Goal: Book appointment/travel/reservation

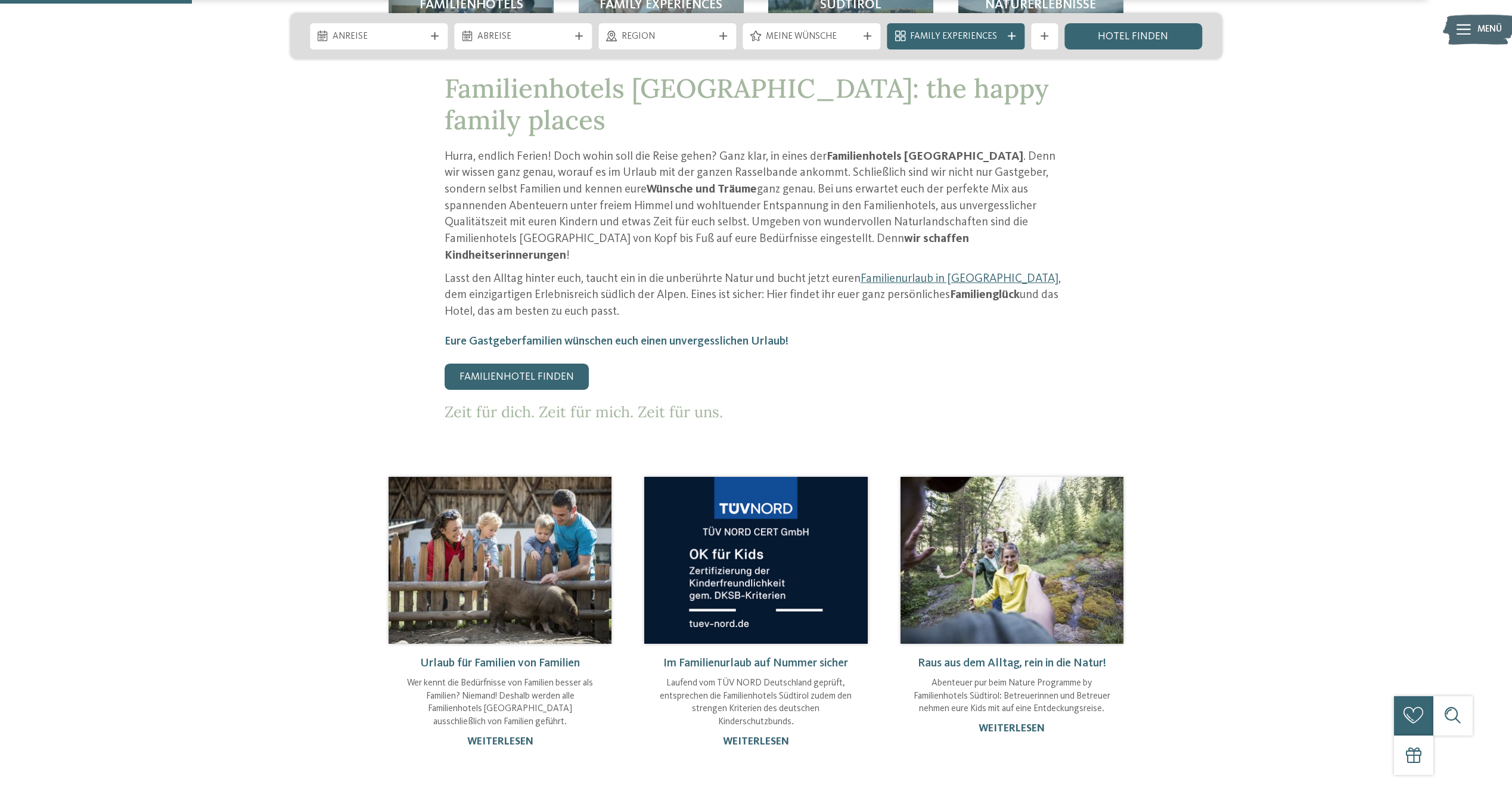
scroll to position [417, 0]
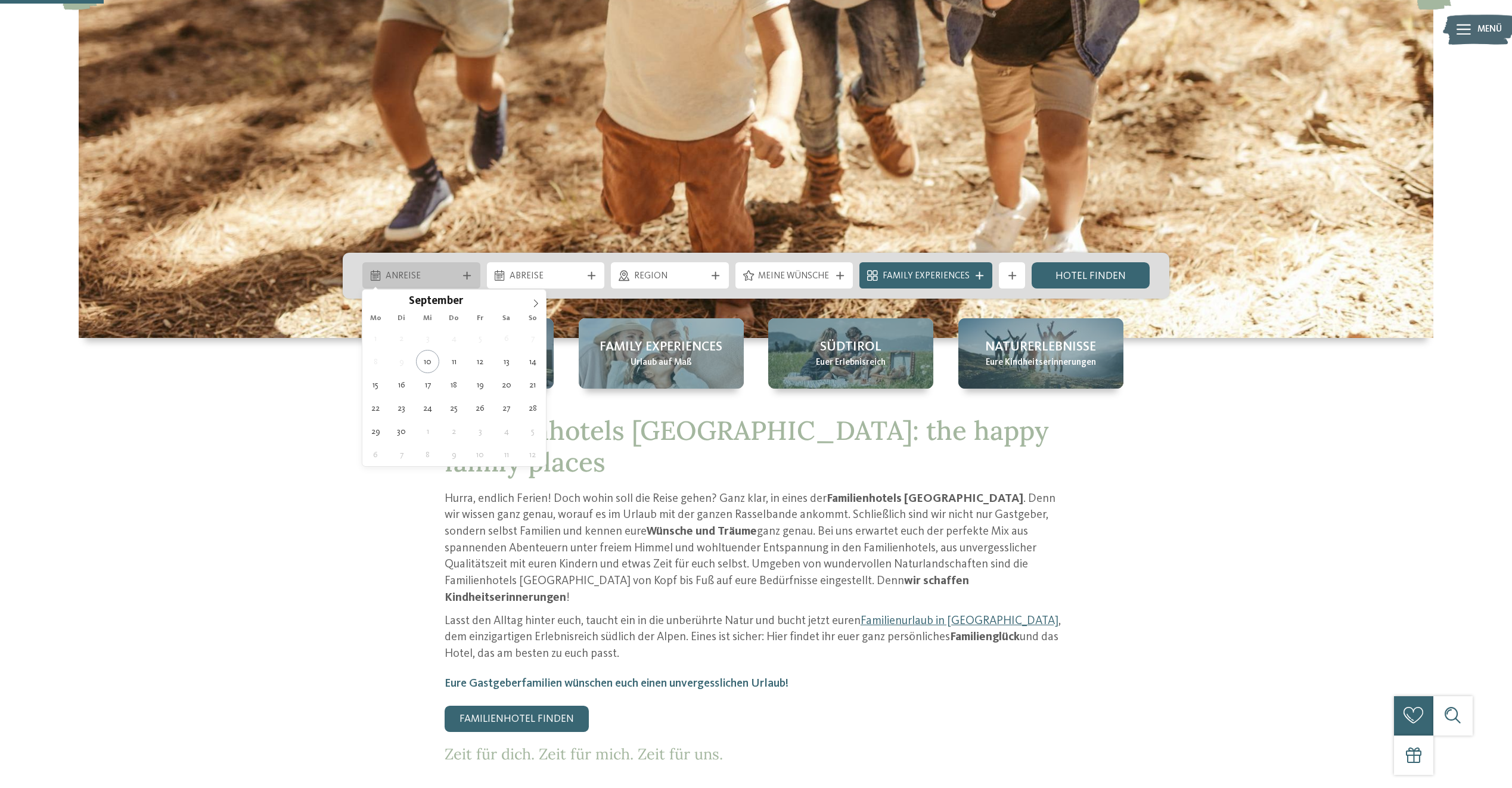
click at [450, 276] on span "Anreise" at bounding box center [421, 276] width 72 height 13
click at [430, 298] on span "September" at bounding box center [436, 302] width 54 height 12
type input "****"
click at [499, 298] on span at bounding box center [498, 298] width 9 height 6
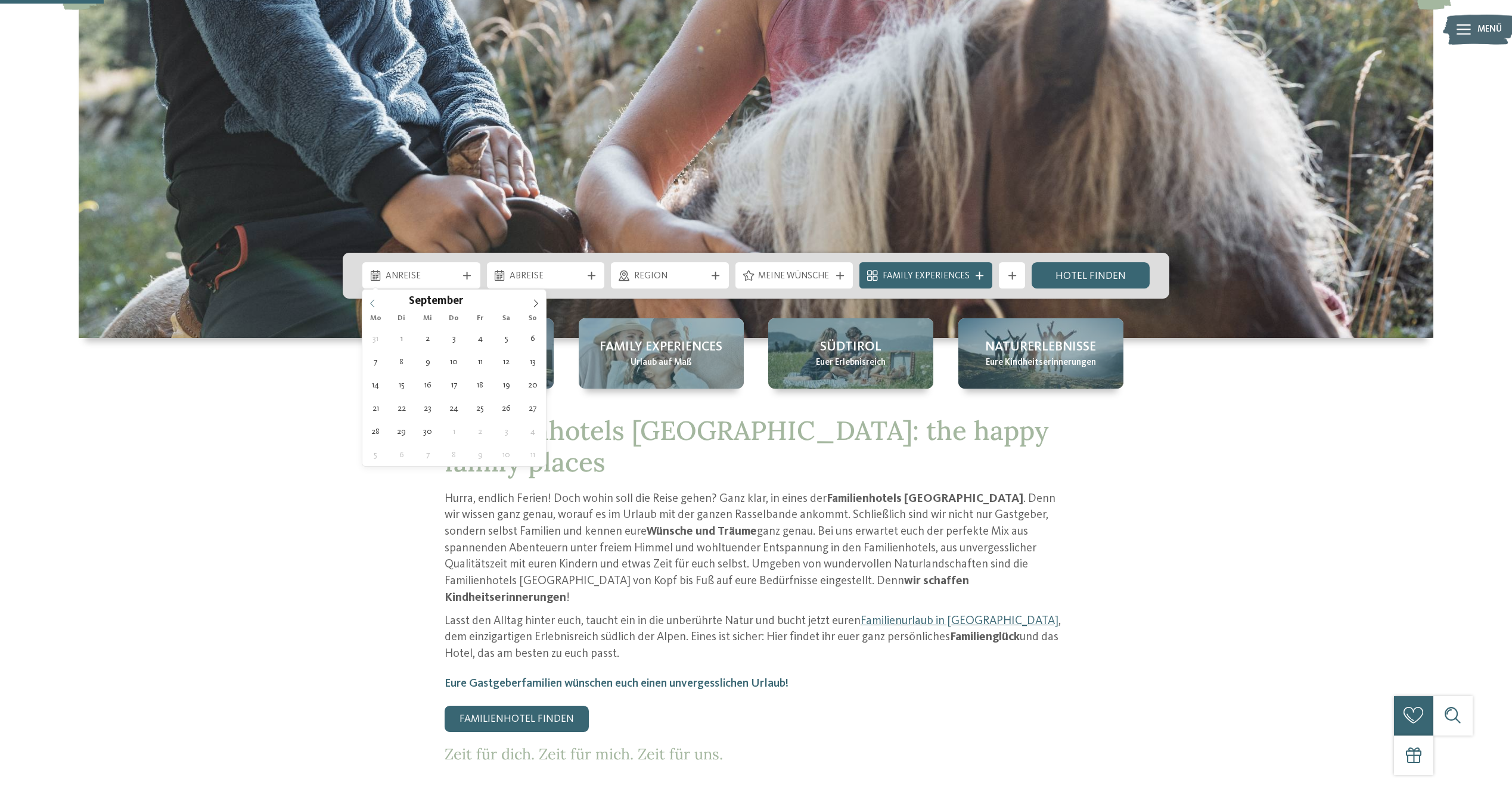
click at [376, 302] on icon at bounding box center [372, 303] width 9 height 9
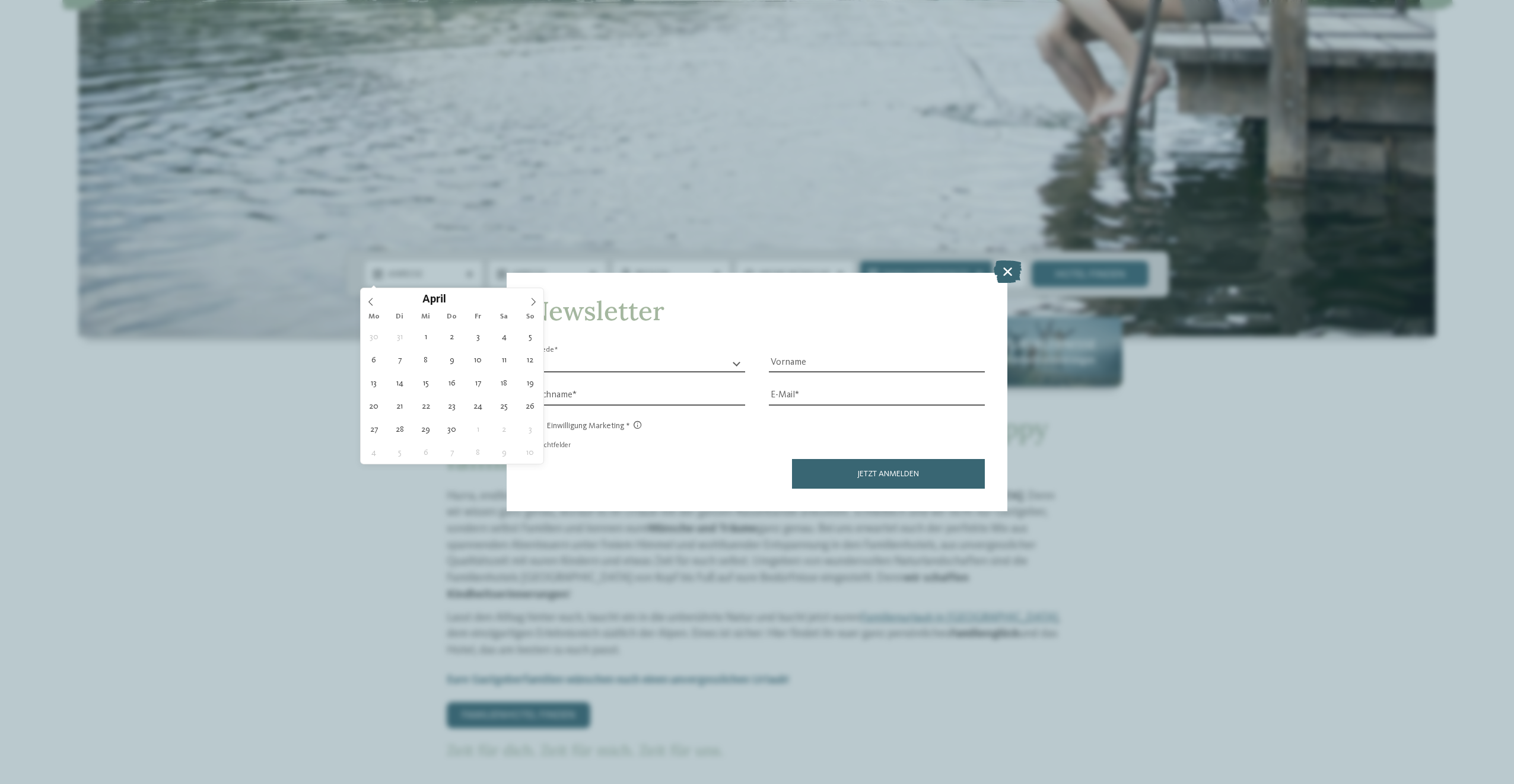
click at [606, 360] on select "* **** **** ******* ******" at bounding box center [637, 363] width 216 height 18
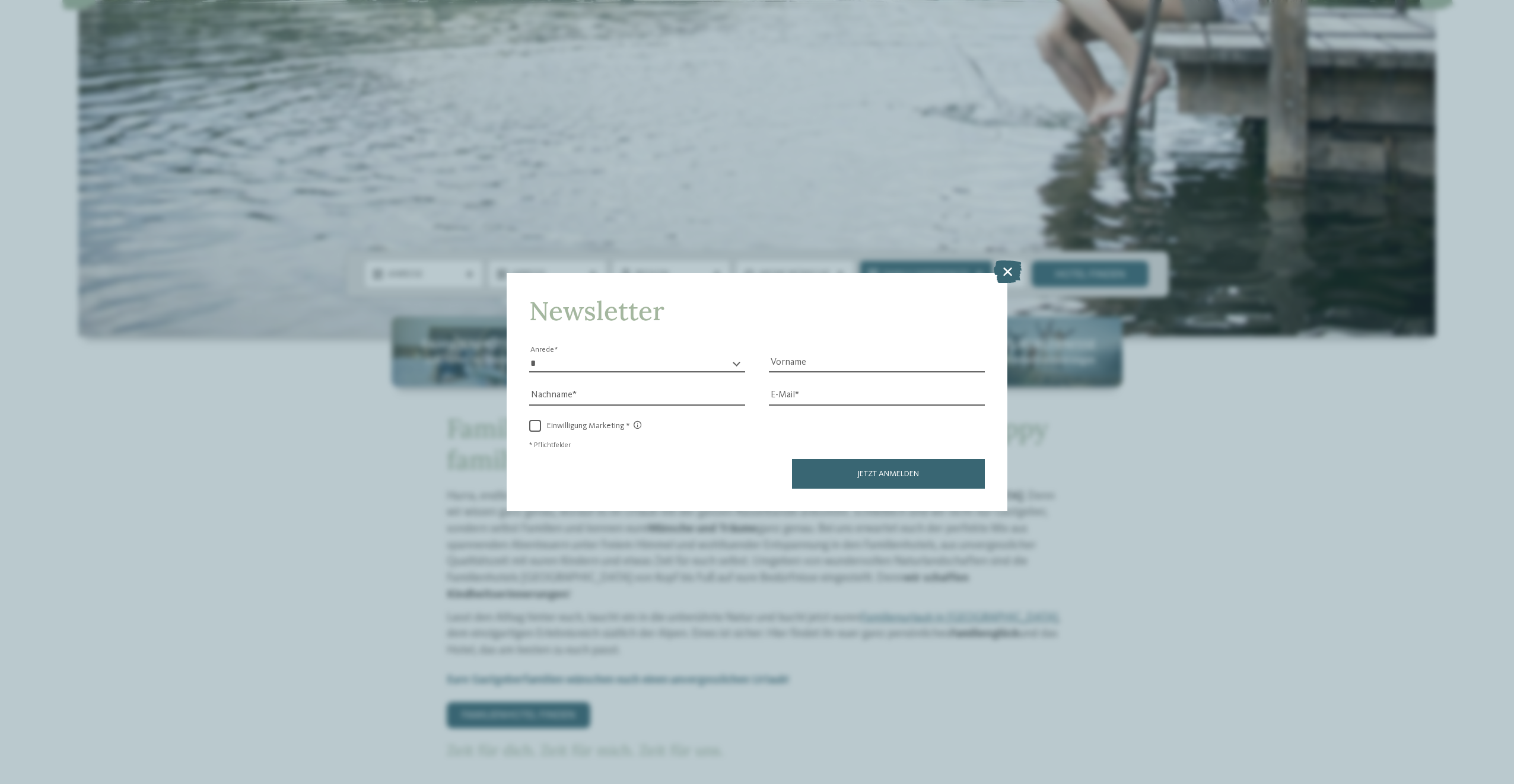
click at [631, 346] on div "* **** **** ******* ****** Anrede" at bounding box center [637, 357] width 216 height 32
click at [1005, 271] on icon at bounding box center [1008, 272] width 28 height 22
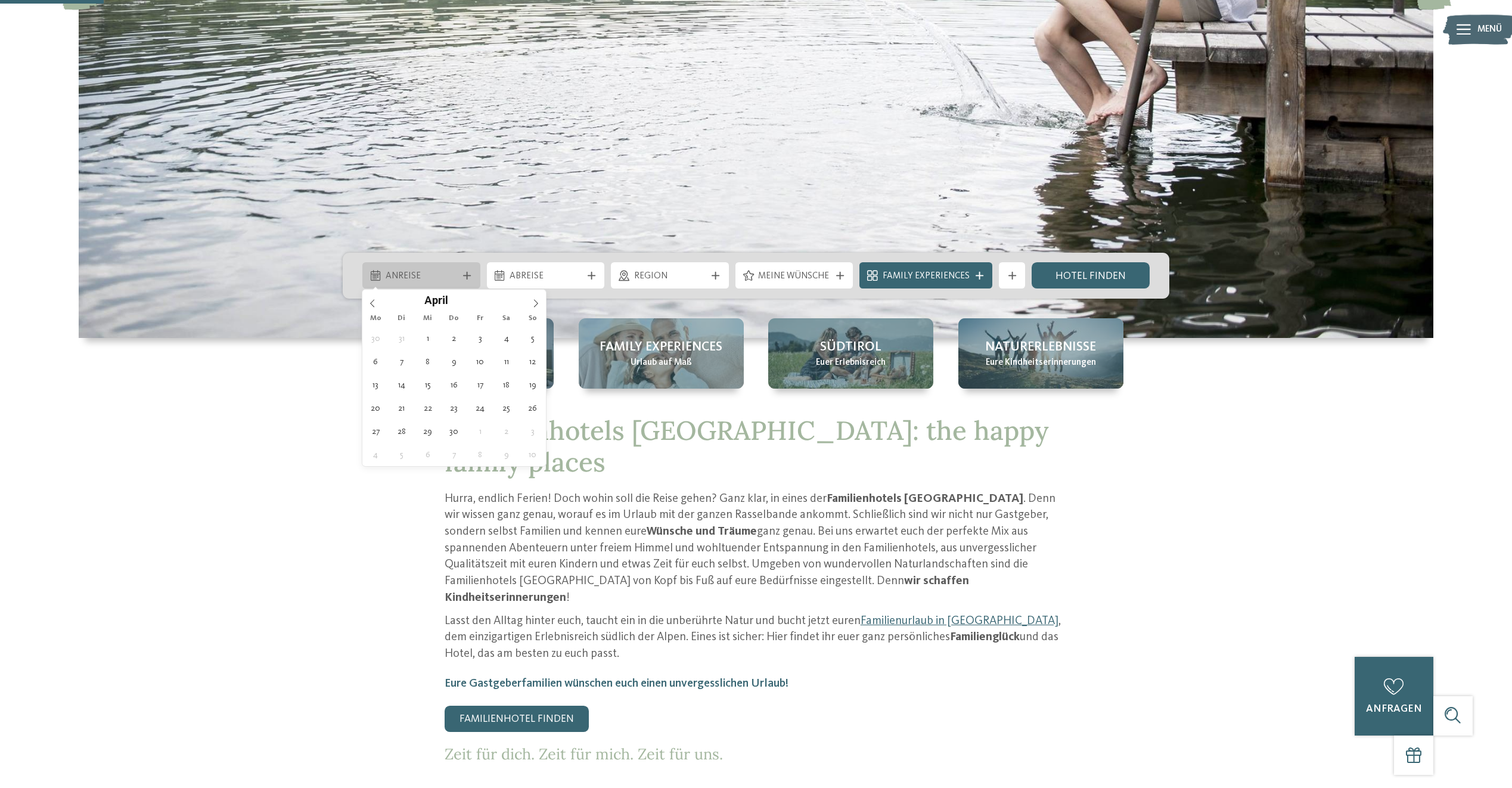
click at [443, 276] on span "Anreise" at bounding box center [421, 276] width 72 height 13
click at [533, 302] on icon at bounding box center [536, 303] width 9 height 9
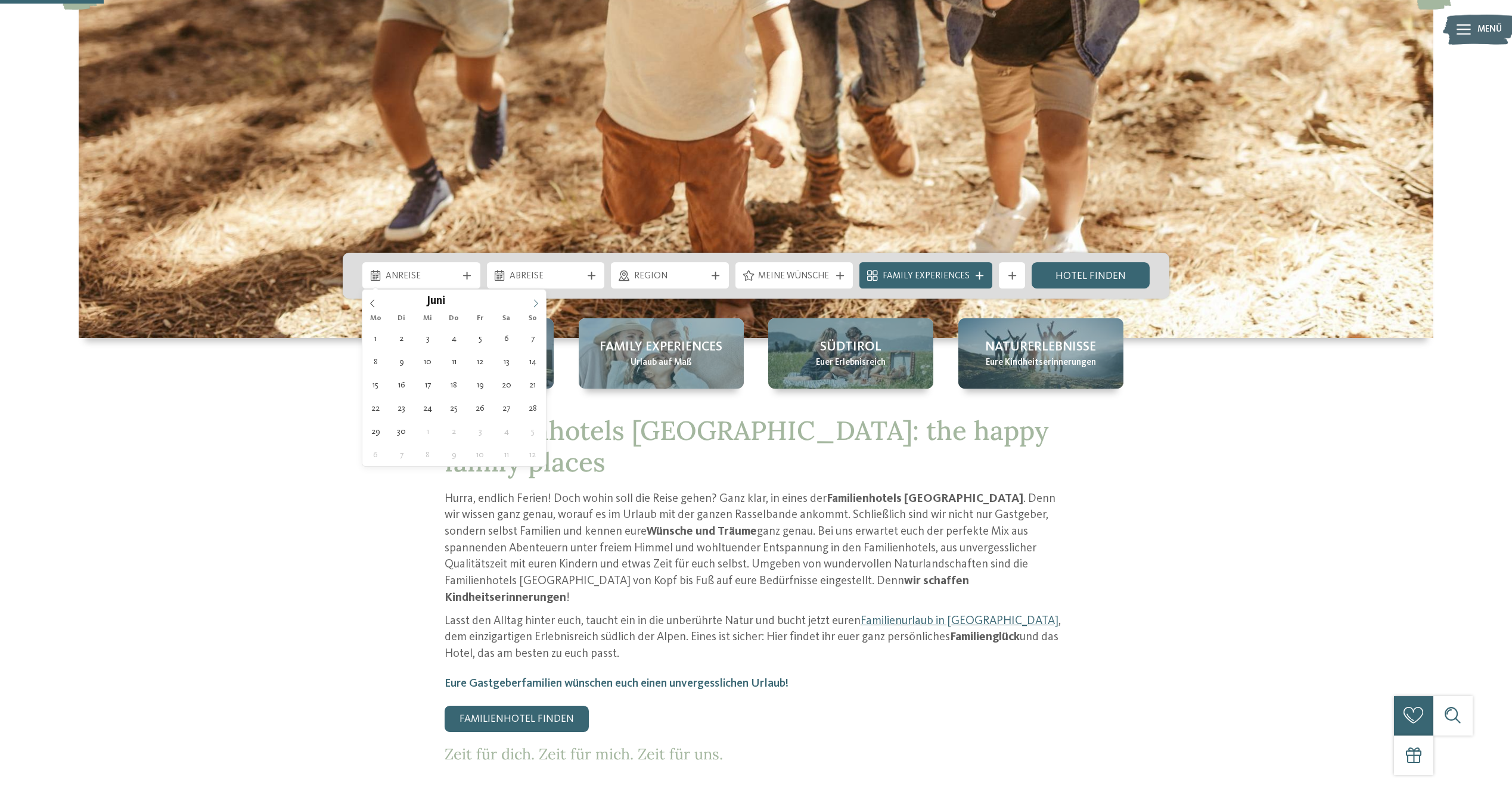
click at [533, 302] on icon at bounding box center [536, 303] width 9 height 9
click at [373, 303] on icon at bounding box center [372, 303] width 9 height 9
type div "[DATE]"
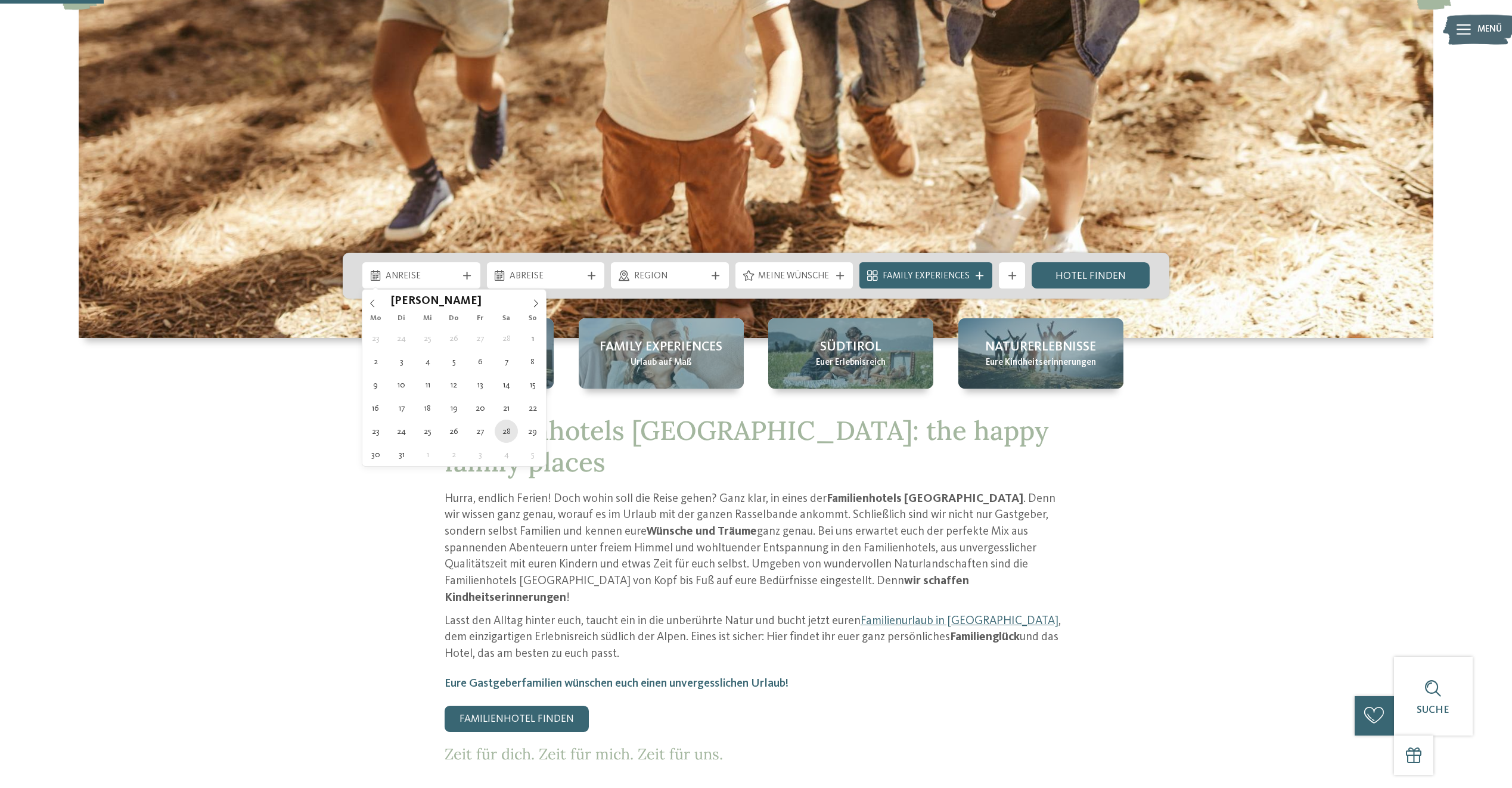
type input "****"
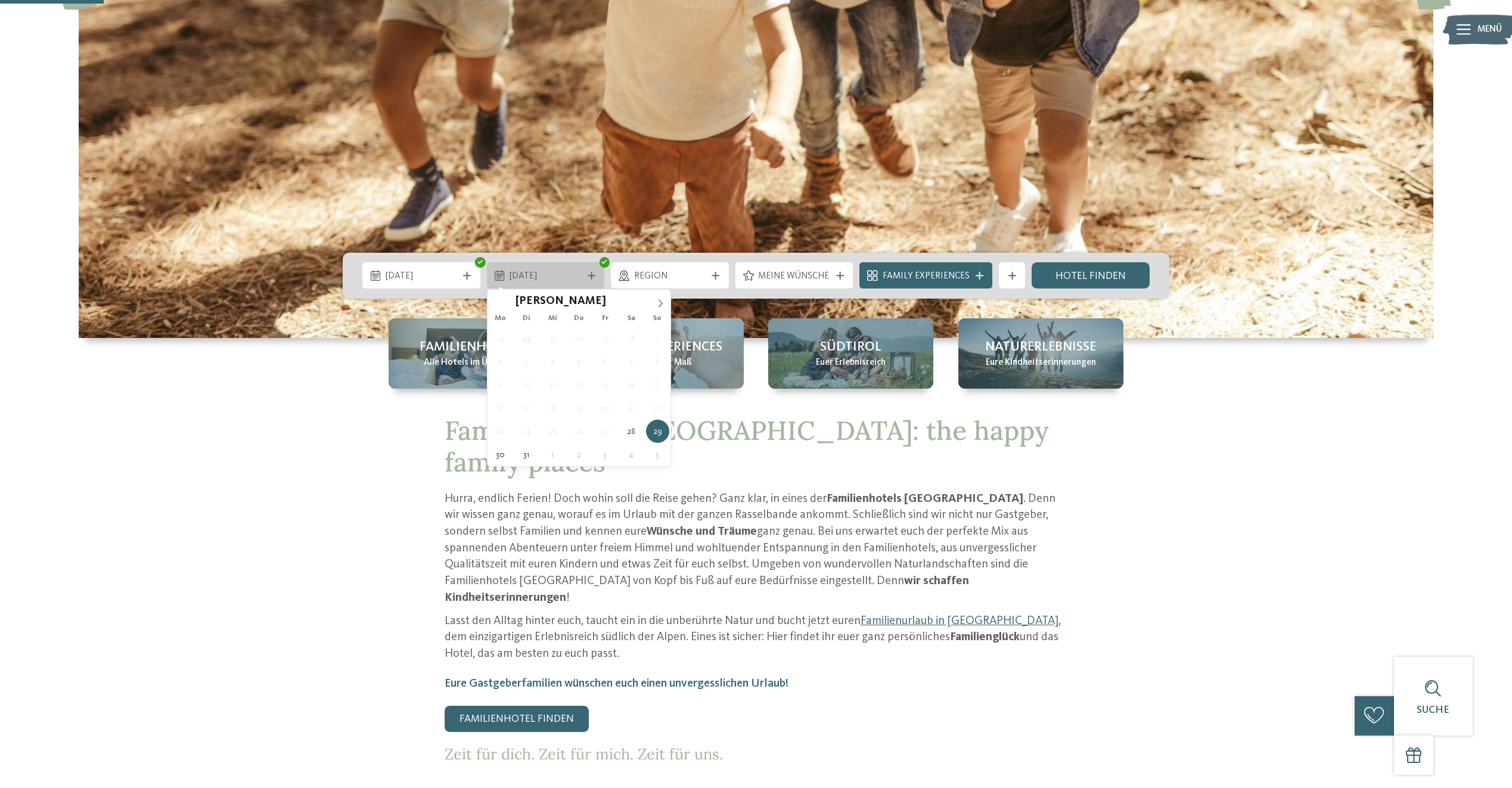
click at [576, 275] on span "[DATE]" at bounding box center [545, 276] width 72 height 13
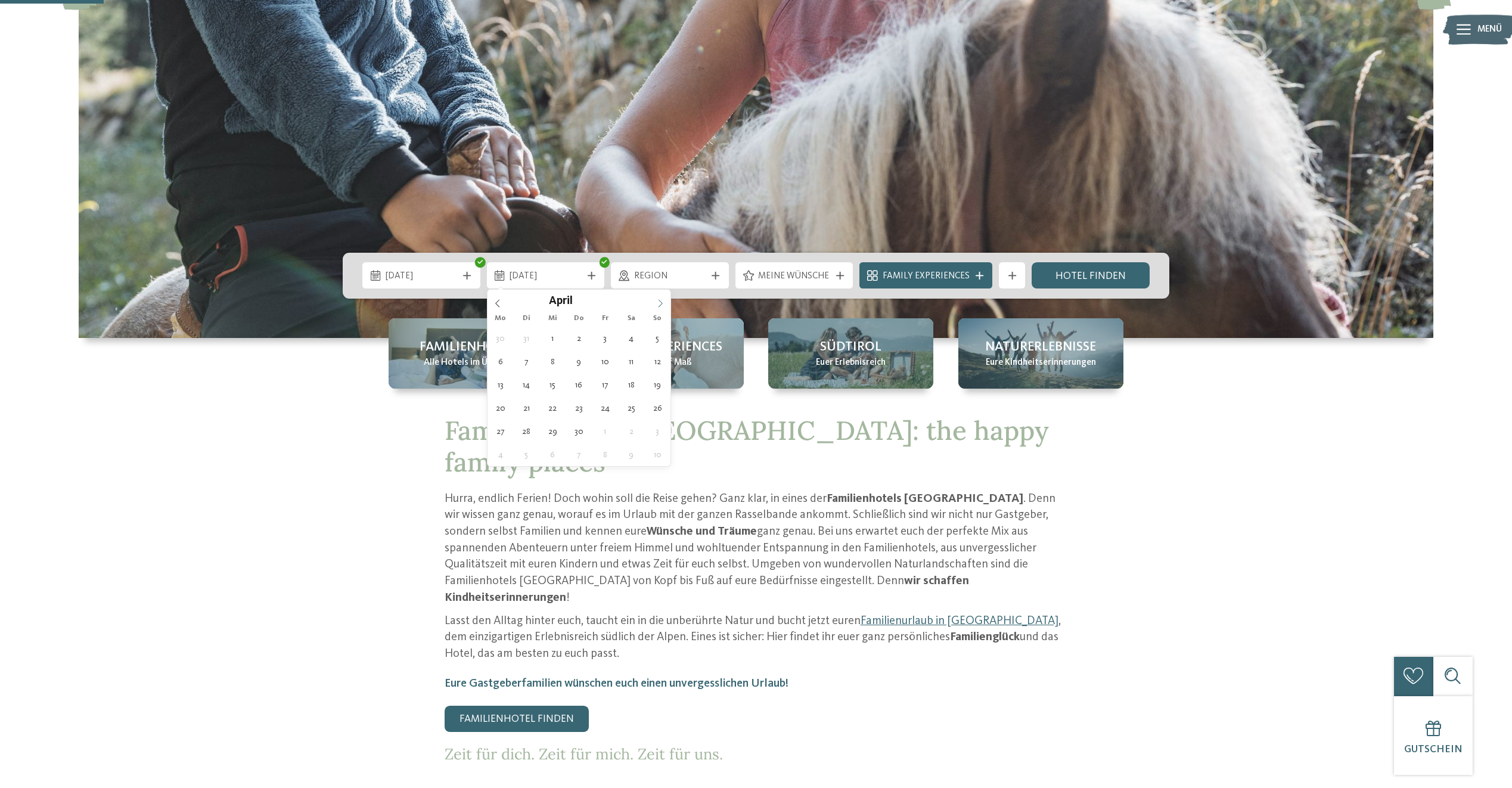
click at [663, 303] on icon at bounding box center [660, 303] width 9 height 9
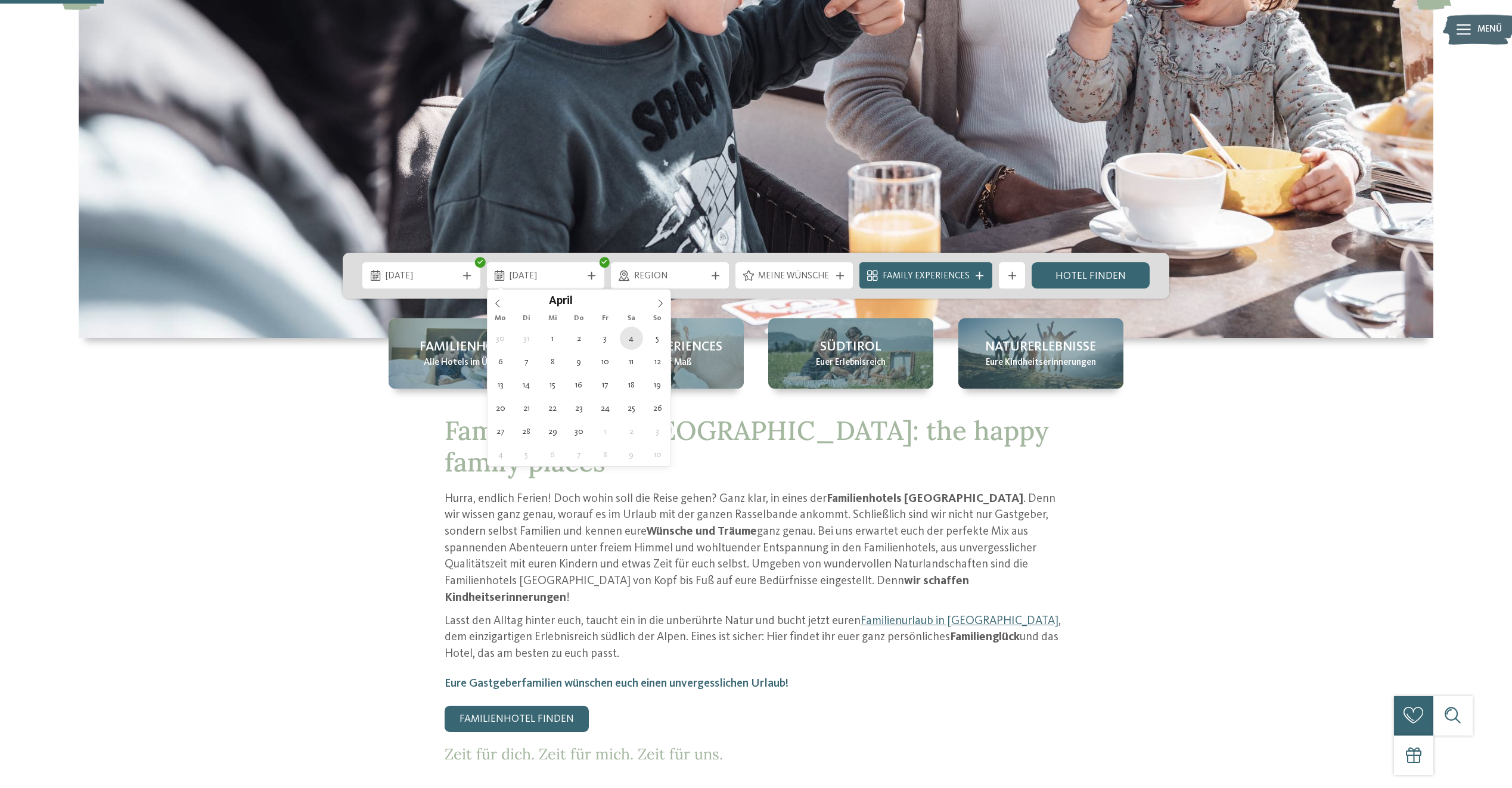
type div "[DATE]"
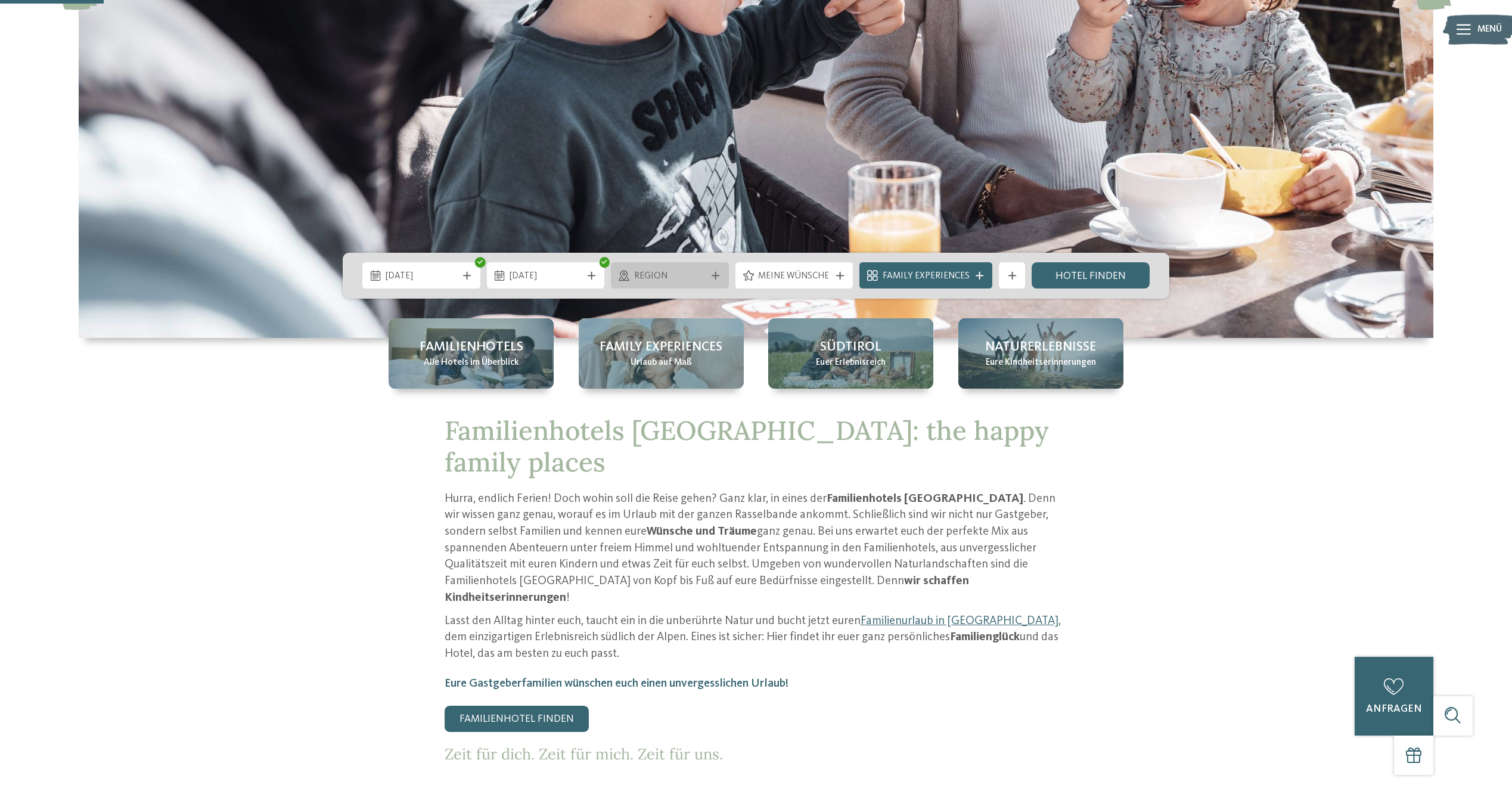
click at [691, 280] on span "Region" at bounding box center [670, 276] width 72 height 13
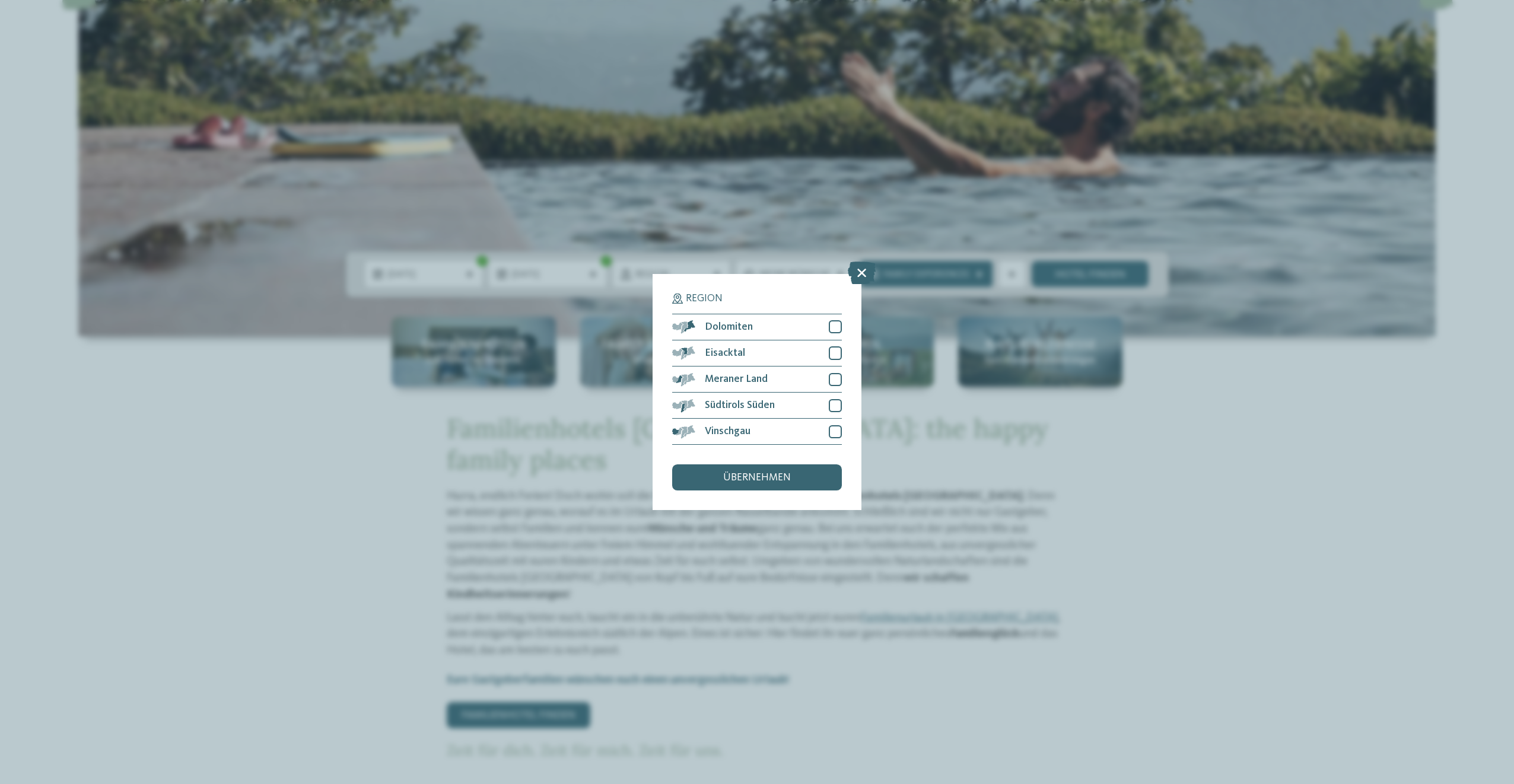
click at [1110, 517] on div "Region Dolomiten" at bounding box center [757, 392] width 1514 height 784
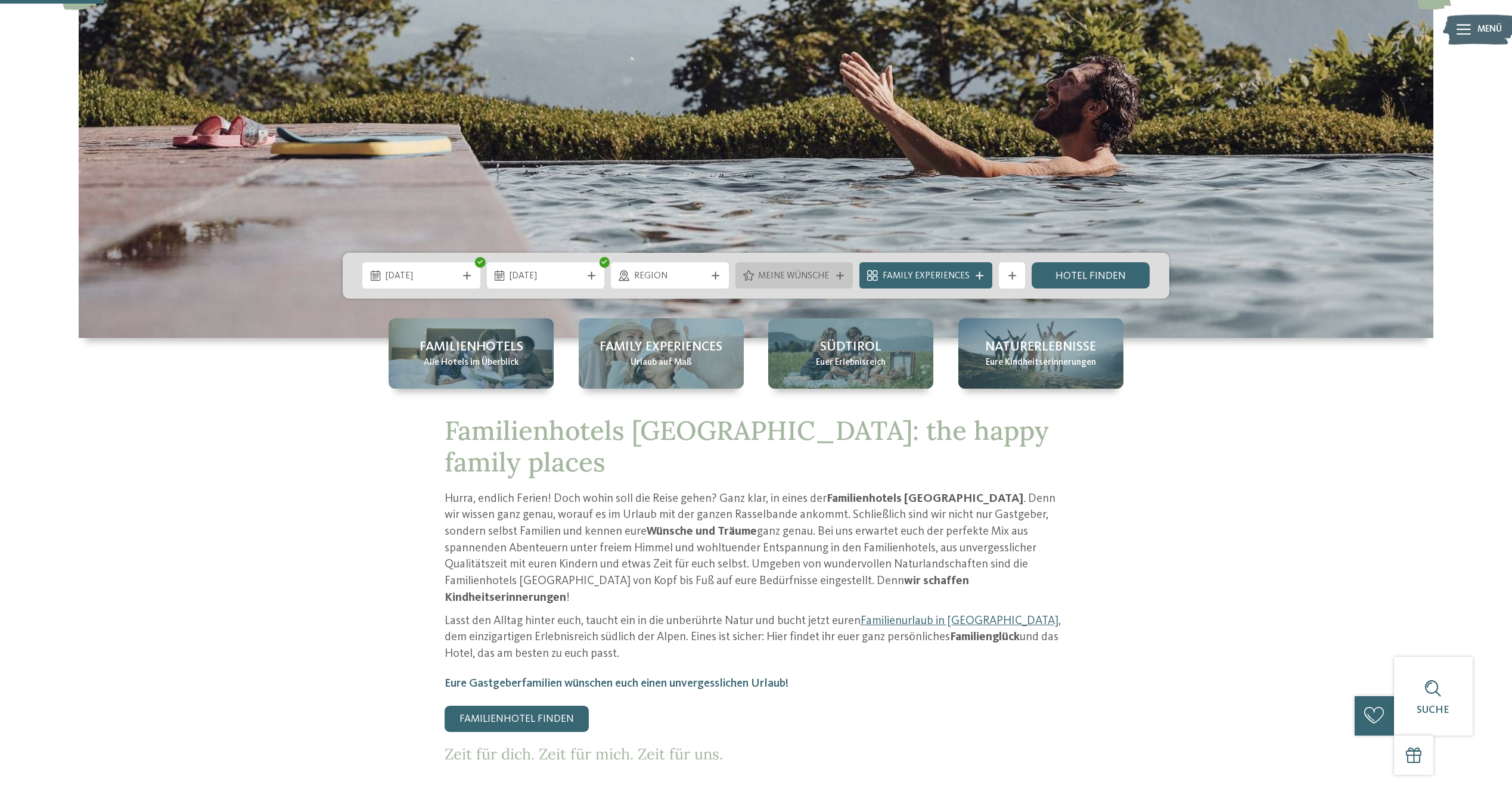
click at [795, 280] on span "Meine Wünsche" at bounding box center [794, 276] width 72 height 13
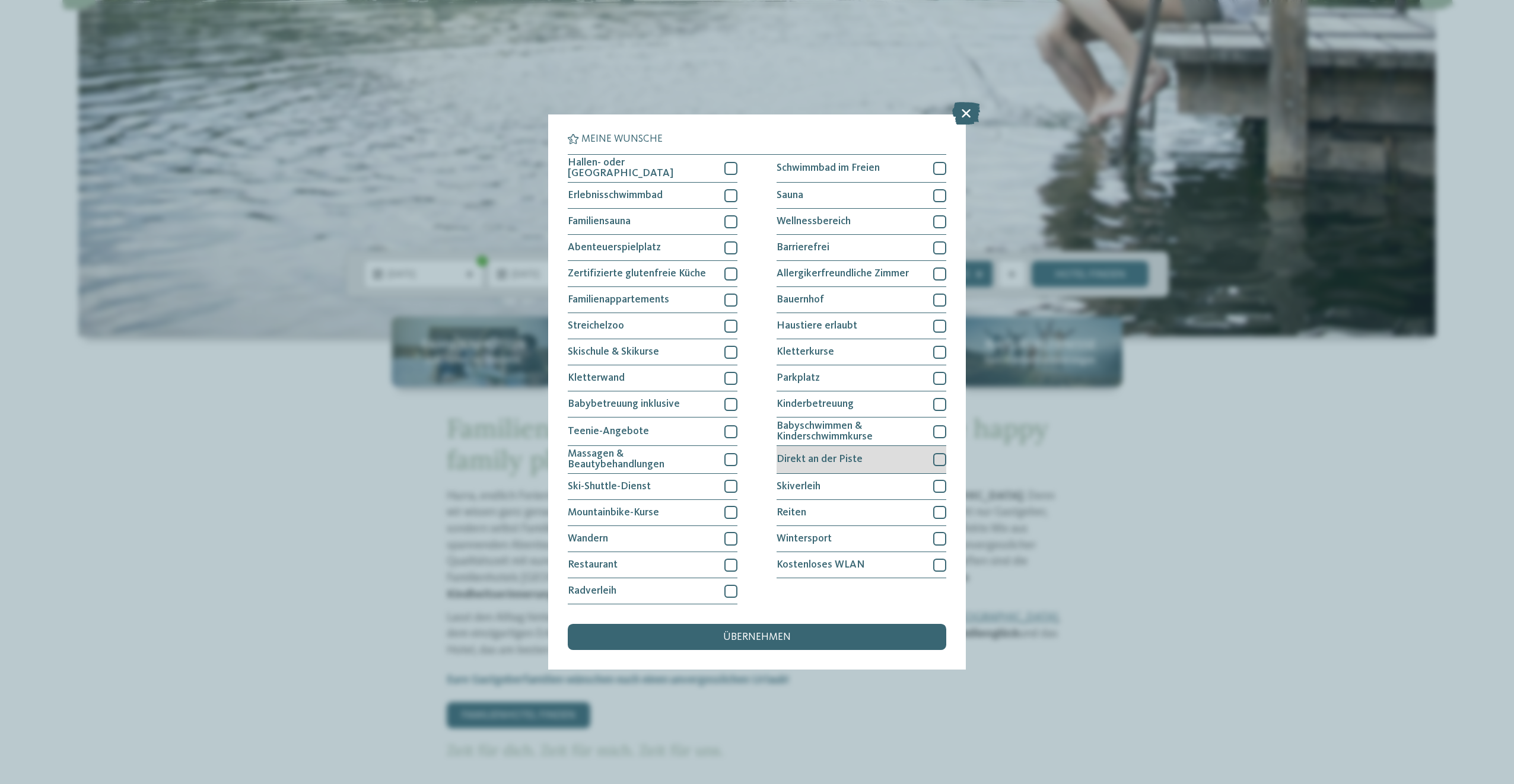
click at [889, 468] on div "Direkt an der Piste" at bounding box center [861, 460] width 170 height 28
click at [774, 630] on div "übernehmen" at bounding box center [757, 637] width 379 height 26
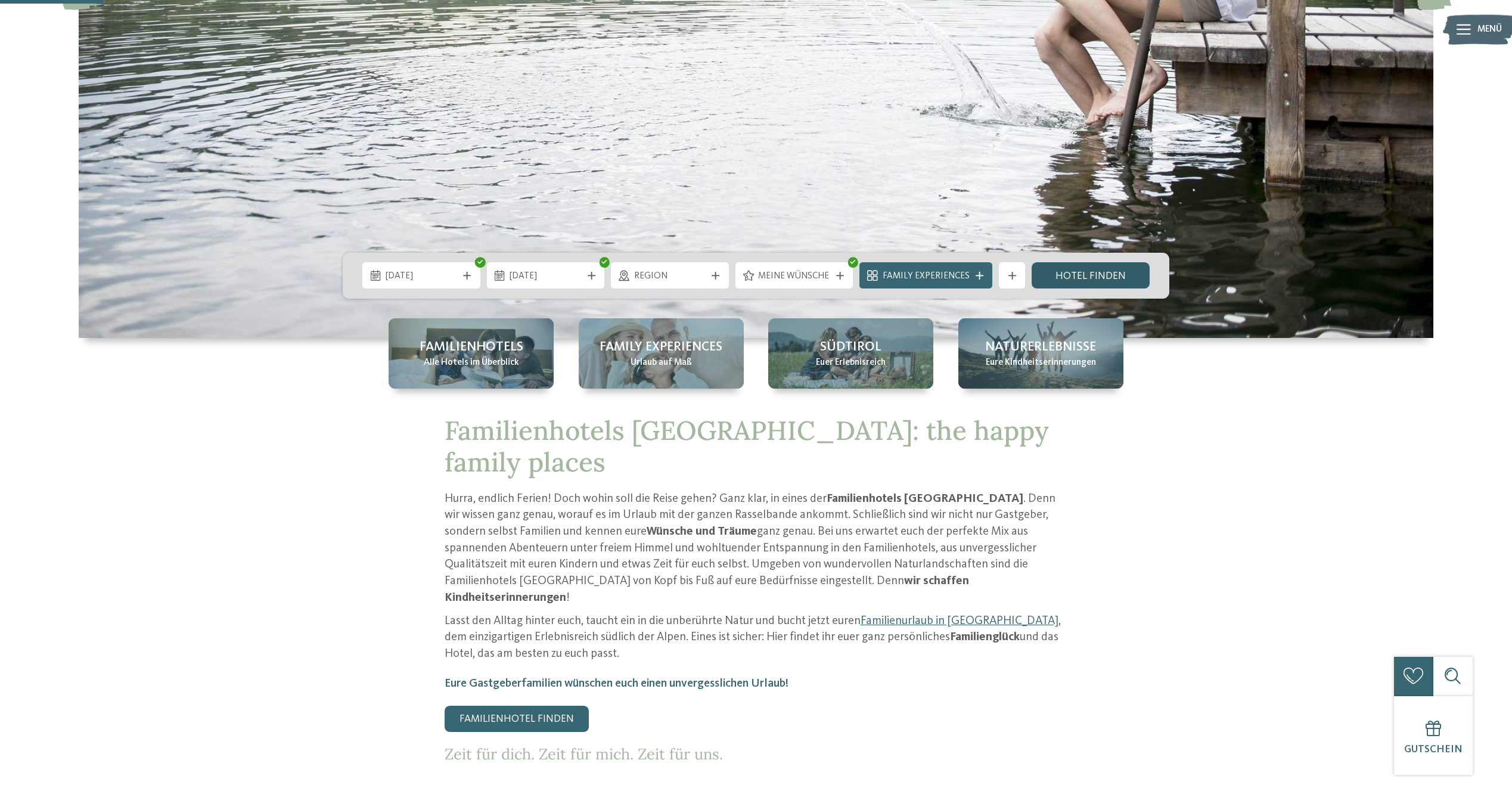
click at [1106, 275] on link "Hotel finden" at bounding box center [1091, 275] width 118 height 26
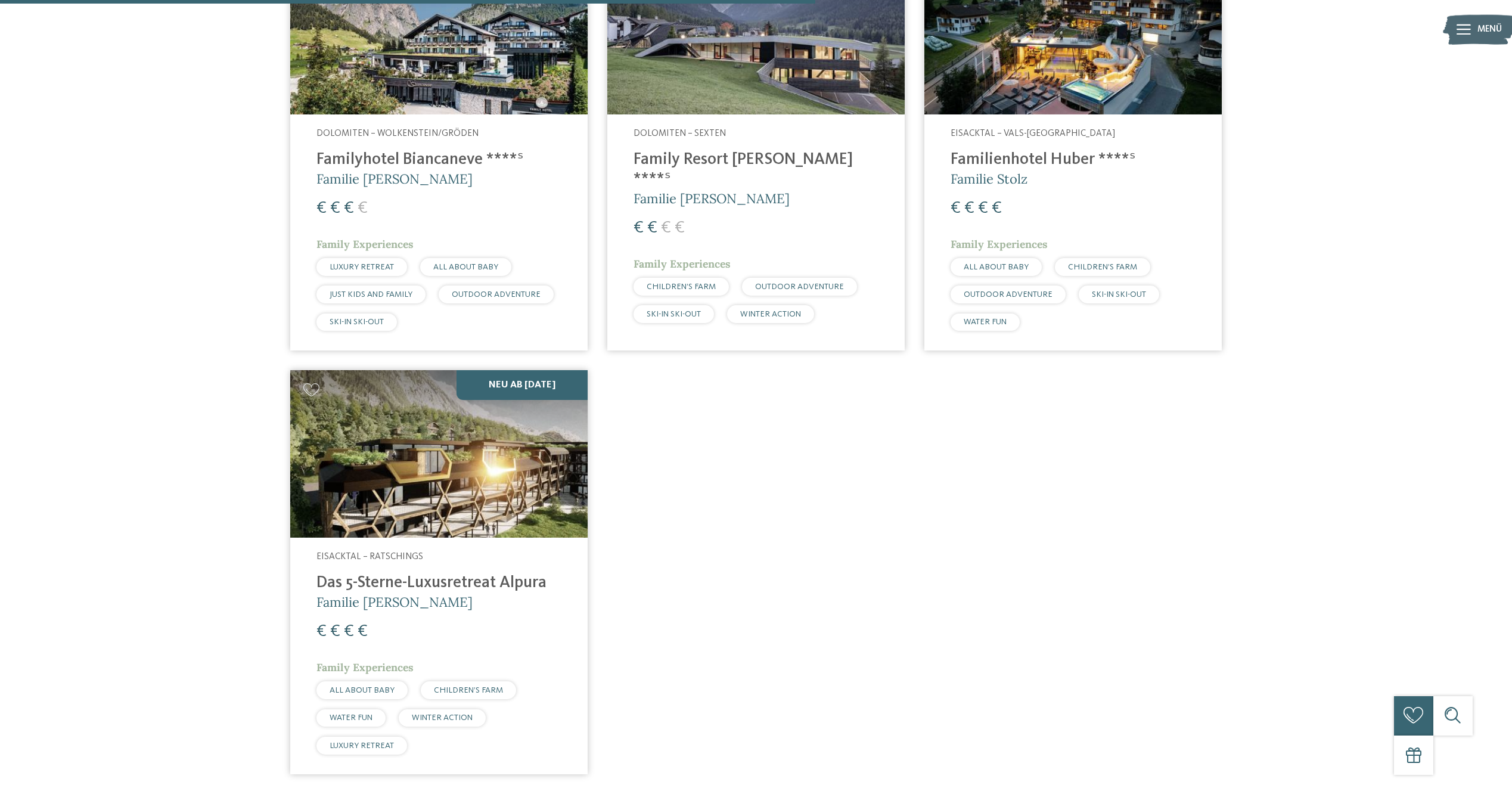
scroll to position [1073, 0]
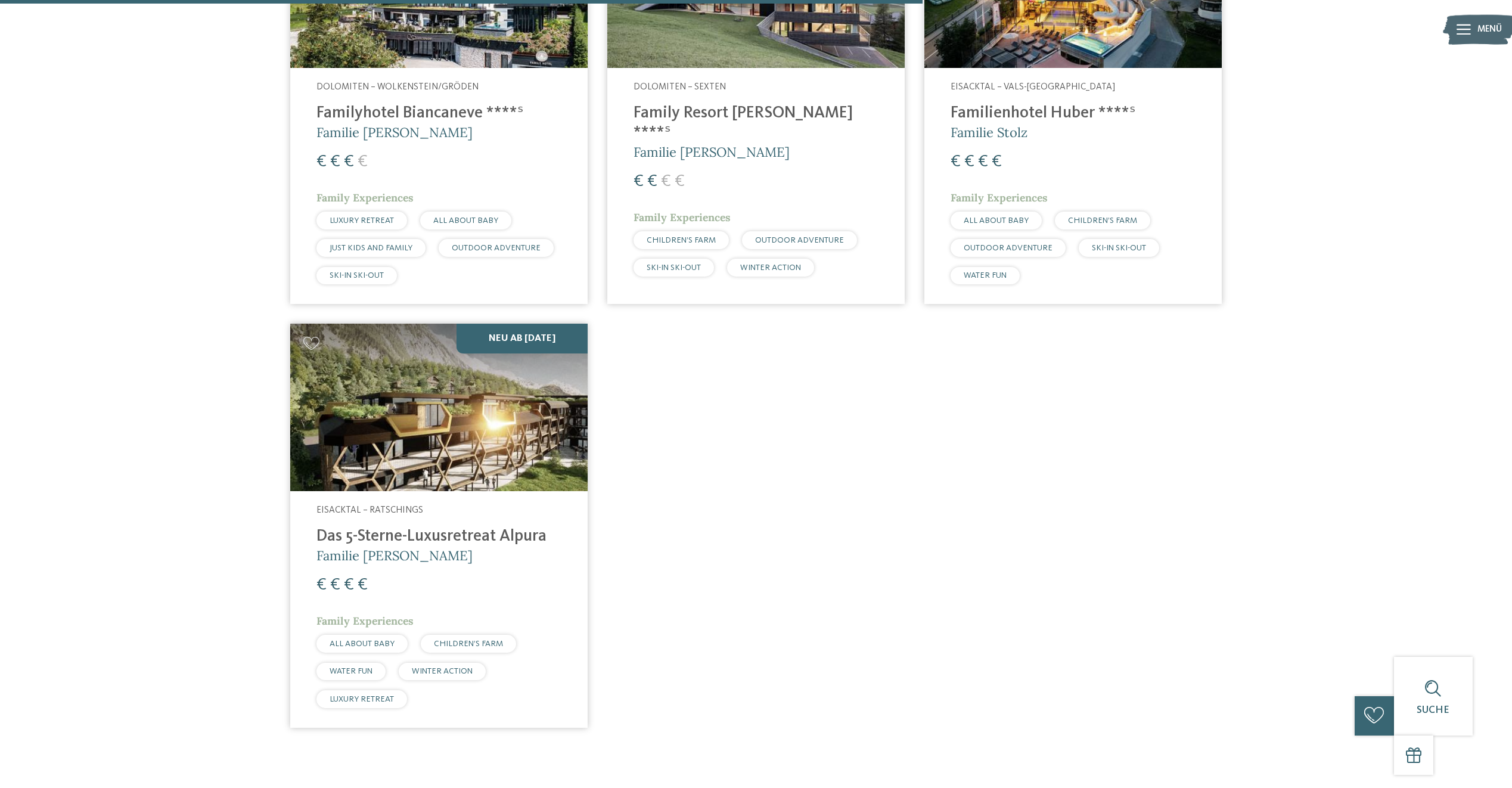
click at [509, 402] on img at bounding box center [439, 407] width 298 height 168
